Goal: Information Seeking & Learning: Learn about a topic

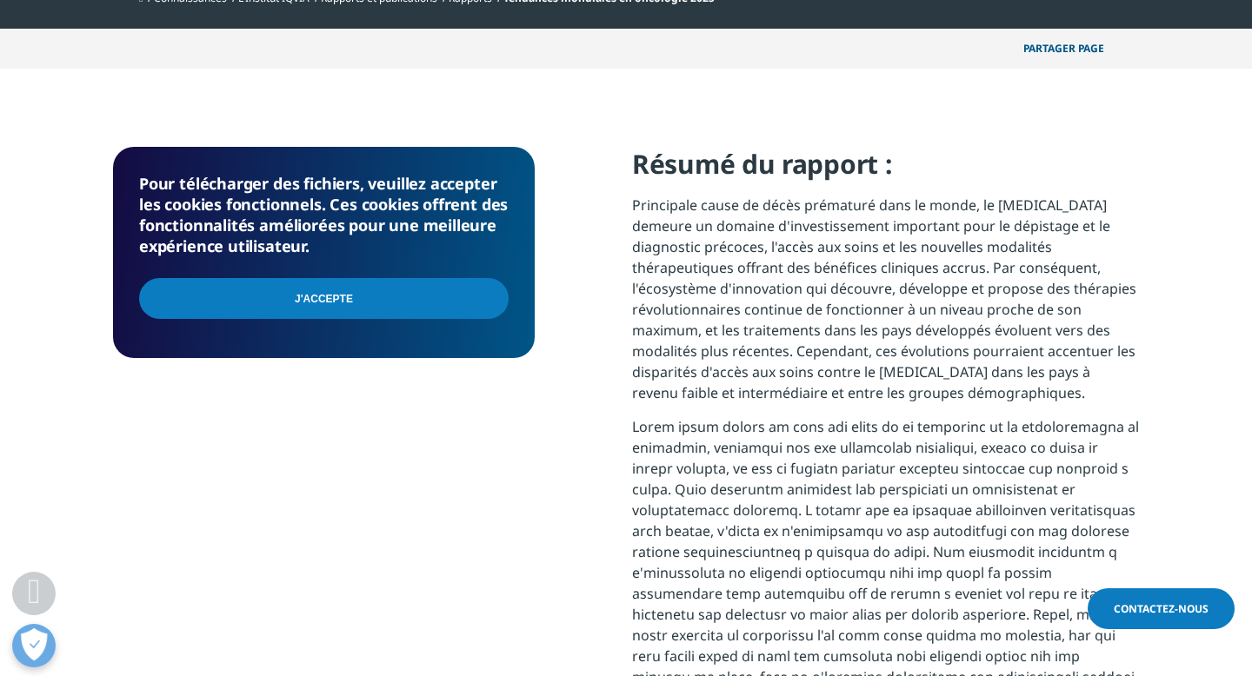
scroll to position [646, 0]
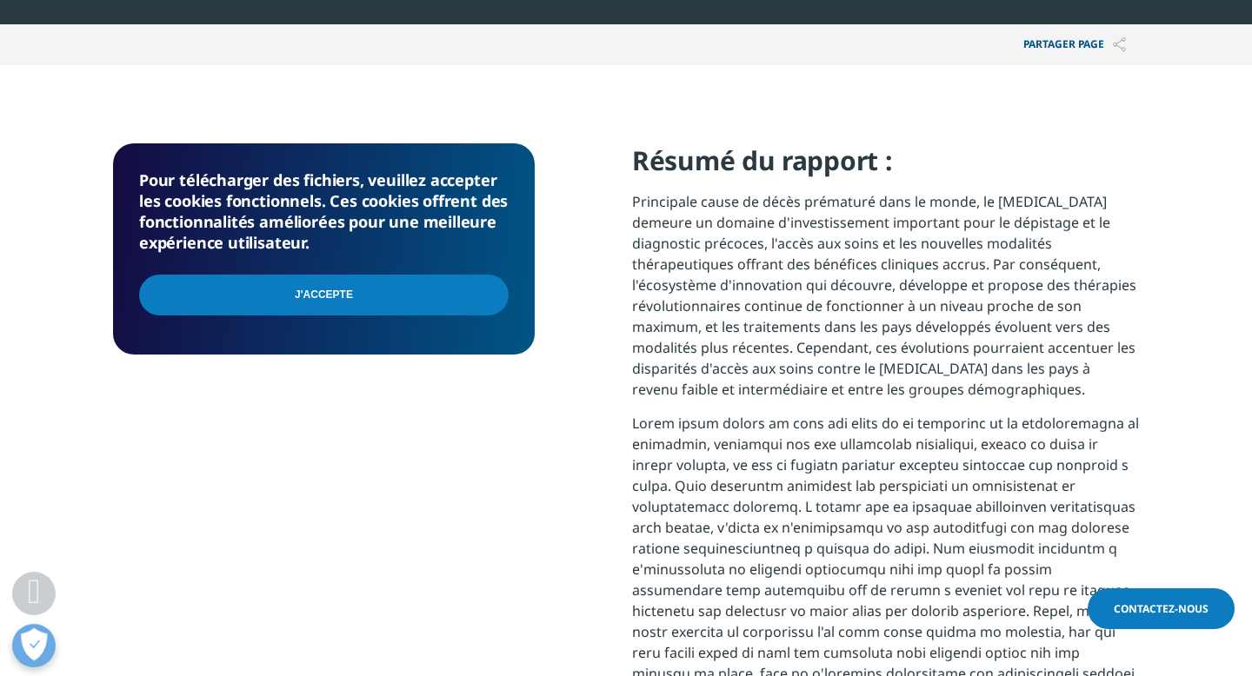
click at [308, 282] on input "J'accepte" at bounding box center [324, 295] width 370 height 41
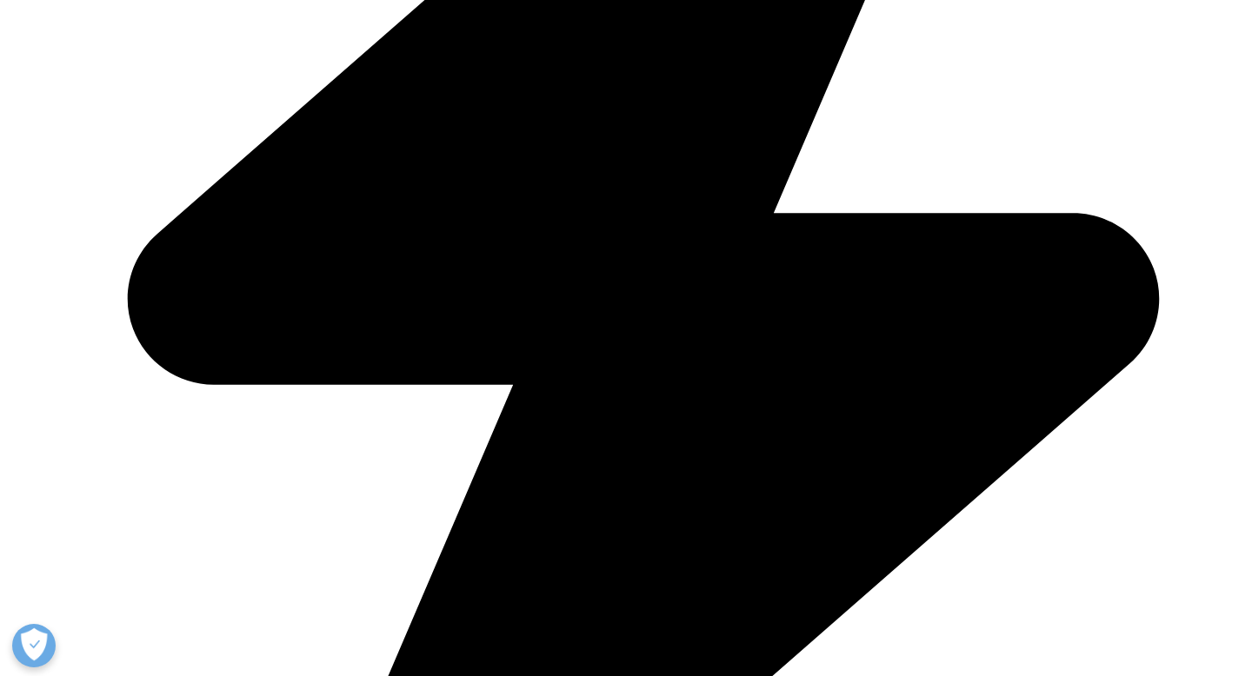
scroll to position [689, 0]
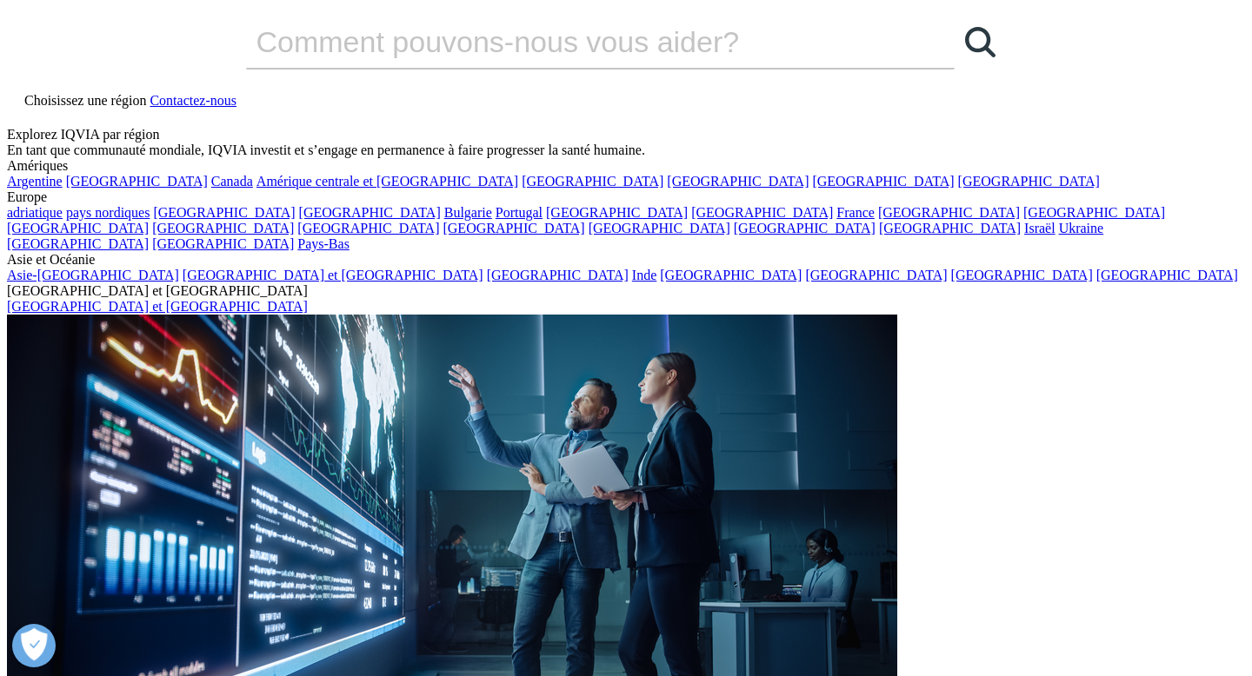
scroll to position [16, 0]
